Goal: Find contact information: Find contact information

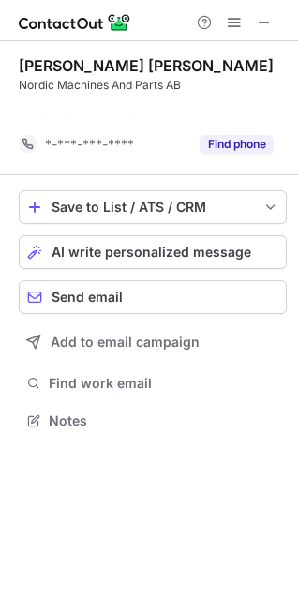
scroll to position [378, 298]
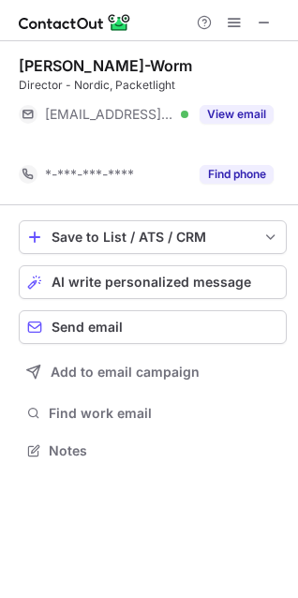
scroll to position [408, 298]
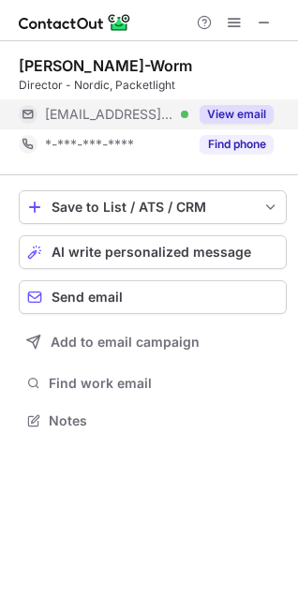
click at [250, 118] on button "View email" at bounding box center [237, 114] width 74 height 19
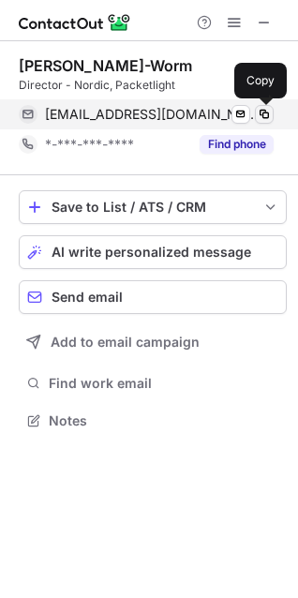
click at [263, 113] on span at bounding box center [264, 114] width 15 height 15
click at [264, 117] on span at bounding box center [264, 114] width 15 height 15
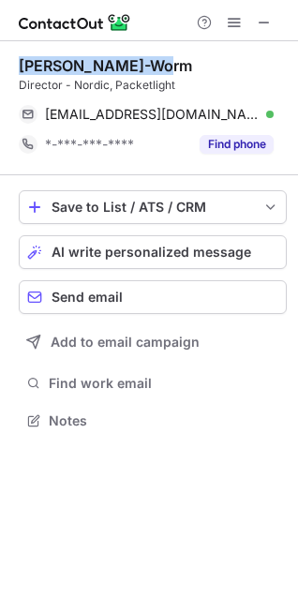
drag, startPoint x: 48, startPoint y: 65, endPoint x: 9, endPoint y: 67, distance: 38.5
click at [9, 67] on div "Jonas Toxen-Worm Director - Nordic, Packetlight jonas@difficile.net Verified Se…" at bounding box center [149, 245] width 298 height 408
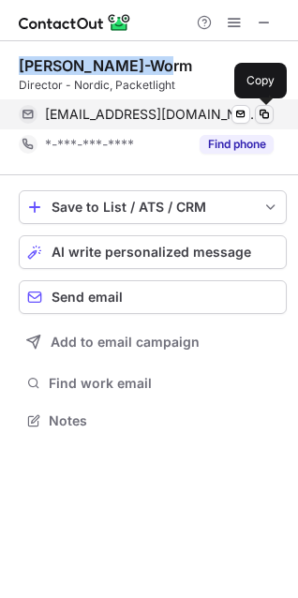
click at [261, 112] on span at bounding box center [264, 114] width 15 height 15
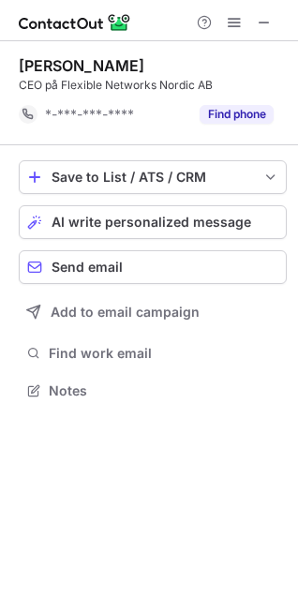
scroll to position [378, 298]
